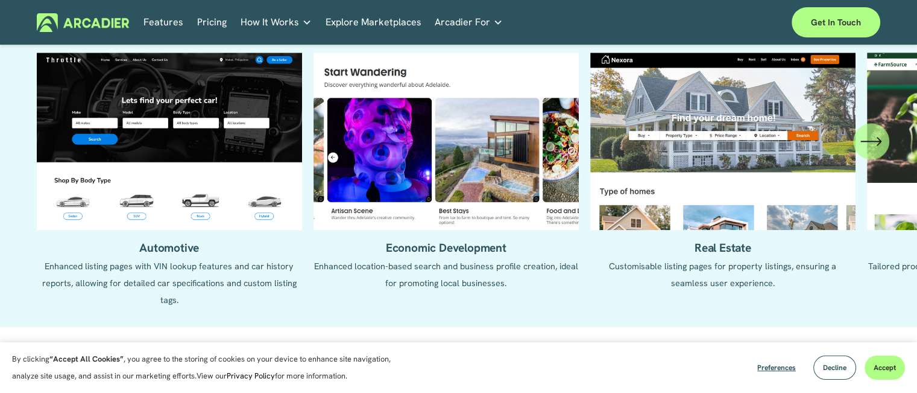
scroll to position [1246, 0]
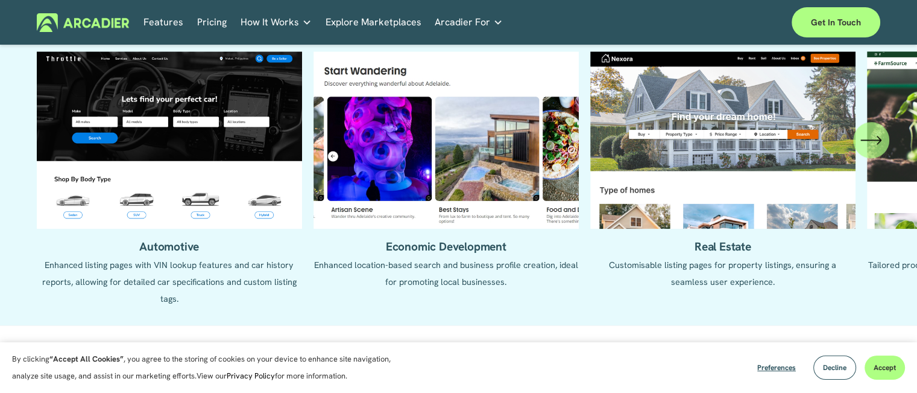
click at [865, 140] on icon "\a \a \a Next\a \a" at bounding box center [870, 140] width 19 height 0
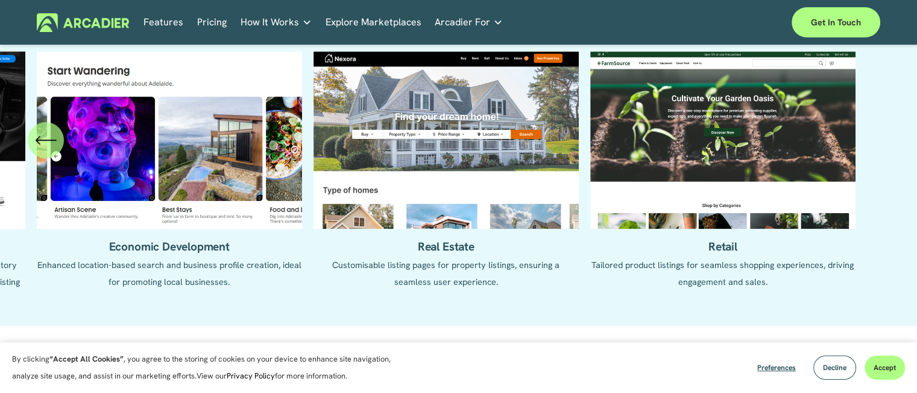
click at [865, 141] on ul "Automotive Enhanced listing pages with VIN lookup features and car history repo…" at bounding box center [459, 179] width 844 height 256
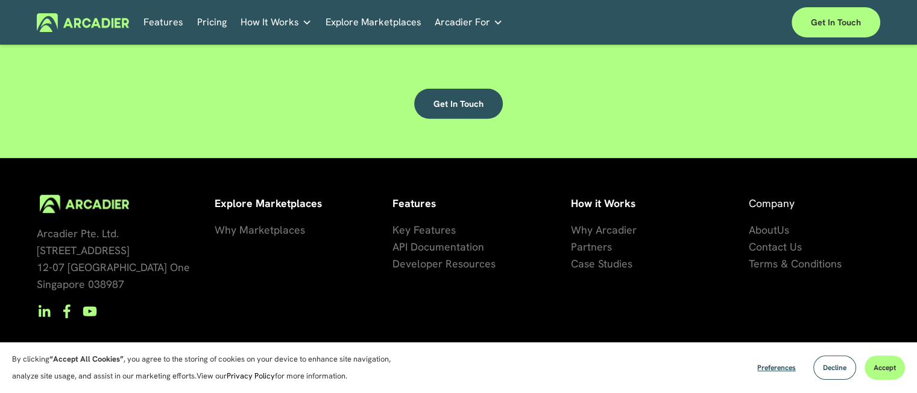
scroll to position [3292, 0]
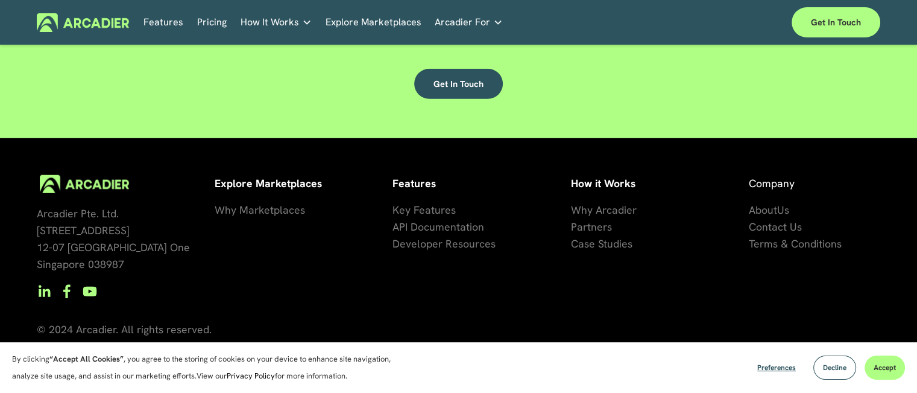
click at [593, 251] on link "se Studies" at bounding box center [608, 243] width 48 height 17
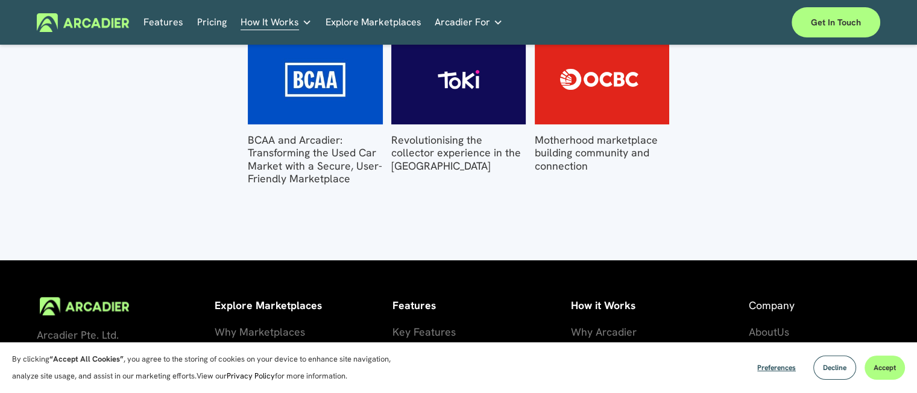
scroll to position [1180, 0]
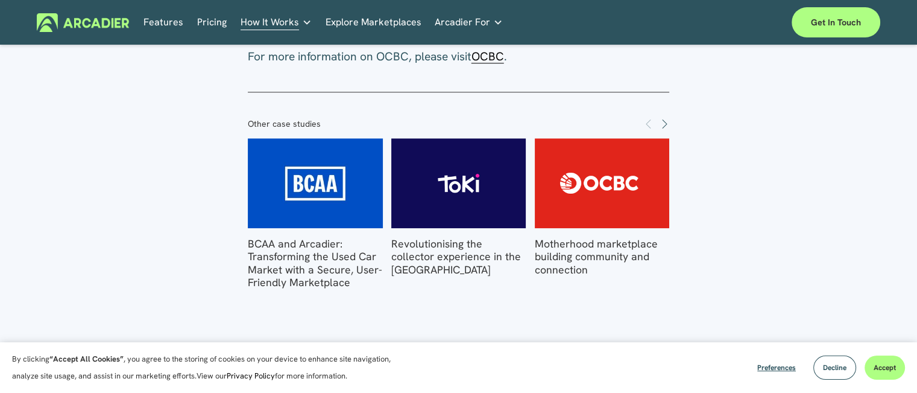
click at [665, 125] on span "Next" at bounding box center [665, 123] width 10 height 10
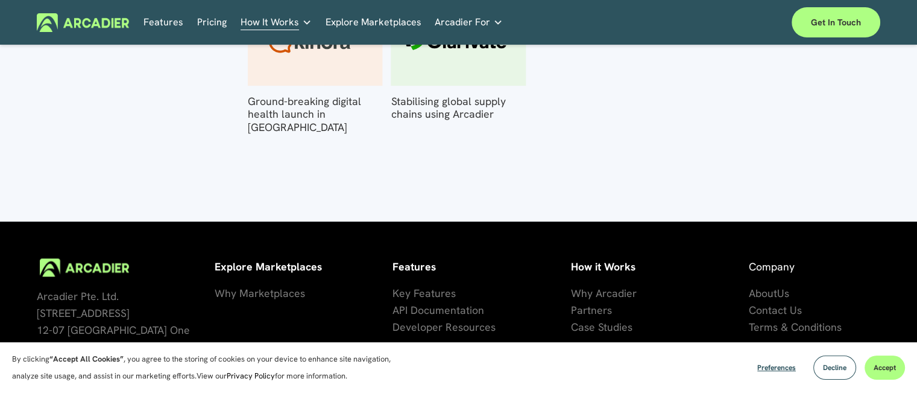
scroll to position [1319, 0]
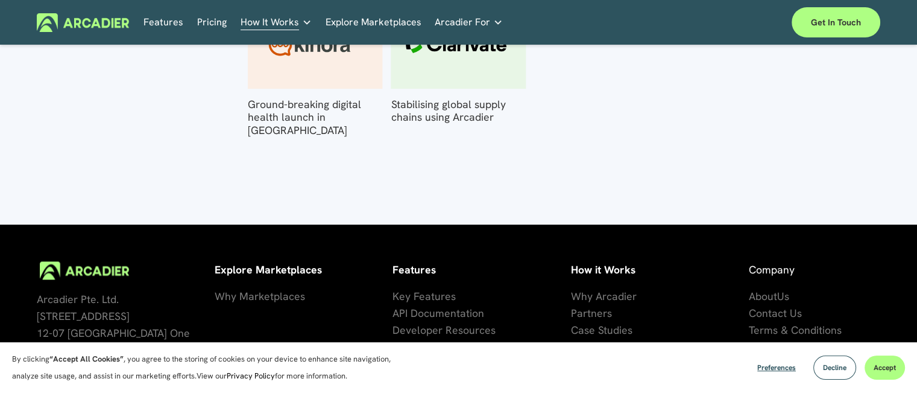
click at [207, 19] on link "Pricing" at bounding box center [212, 22] width 30 height 19
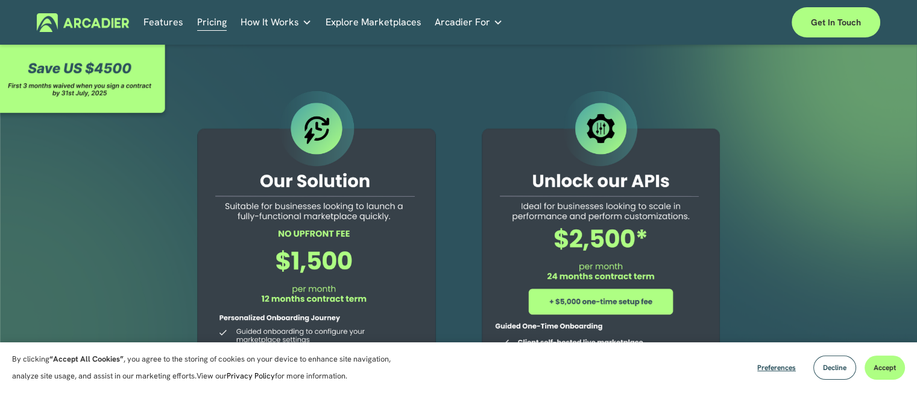
scroll to position [11, 0]
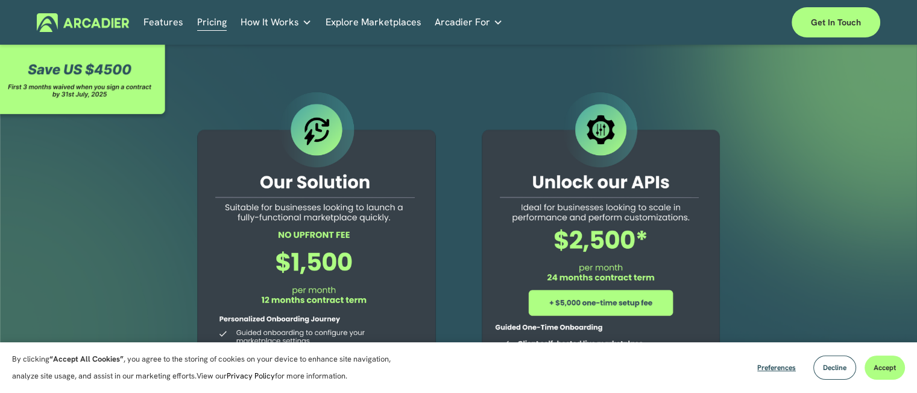
click at [380, 22] on link "Explore Marketplaces" at bounding box center [374, 22] width 96 height 19
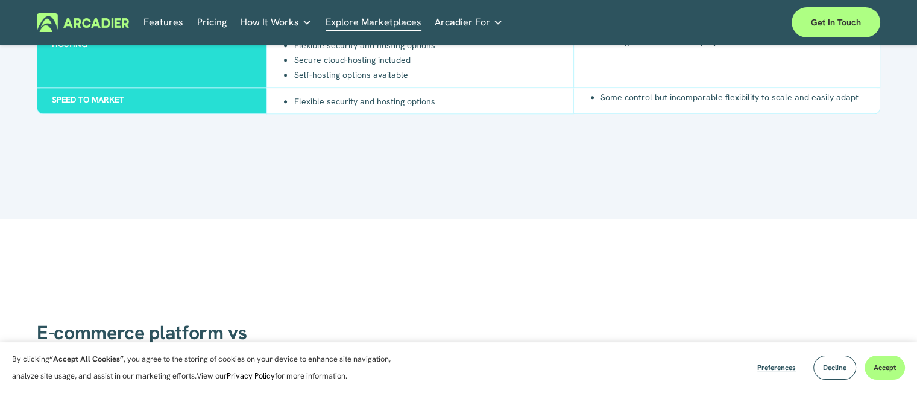
scroll to position [1367, 0]
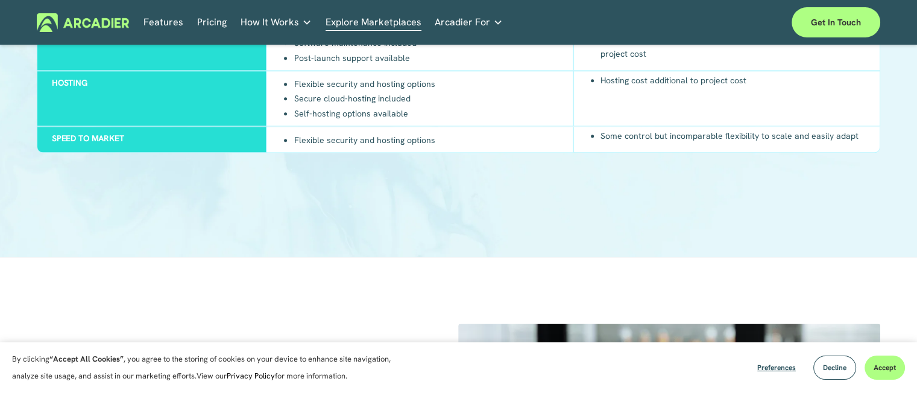
click at [0, 0] on link "Retail Marketplaces Whatever you are offering to your customer, we bring it all…" at bounding box center [0, 0] width 0 height 0
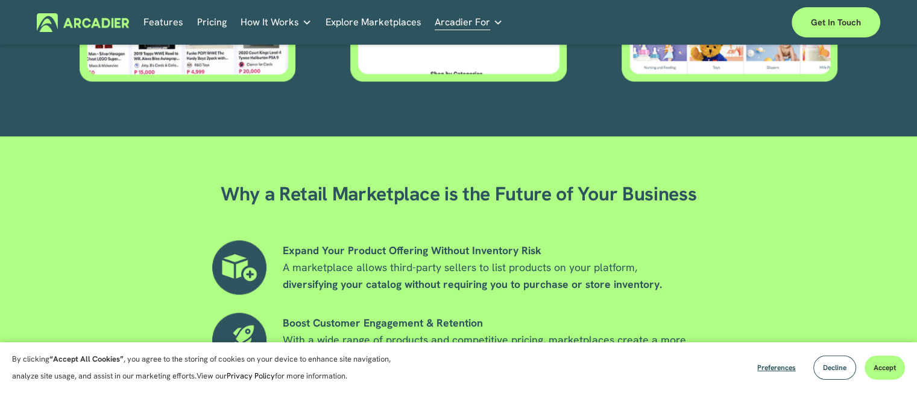
scroll to position [757, 0]
